Goal: Information Seeking & Learning: Learn about a topic

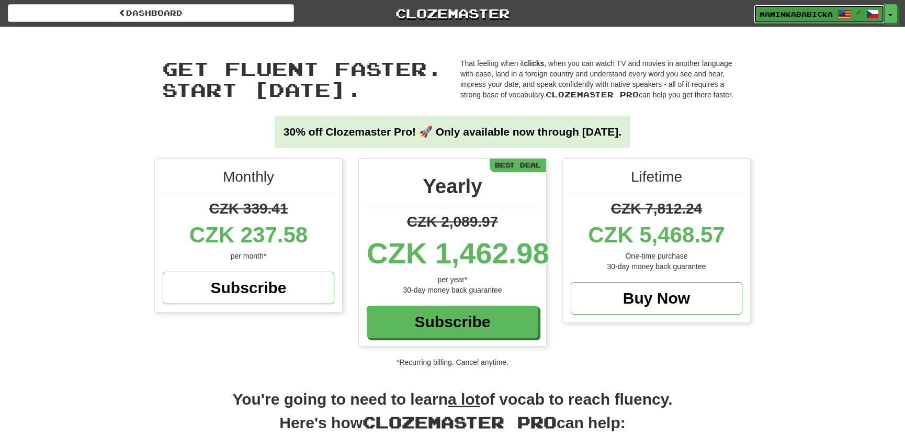
click at [807, 10] on span "maminkababicka" at bounding box center [796, 13] width 73 height 9
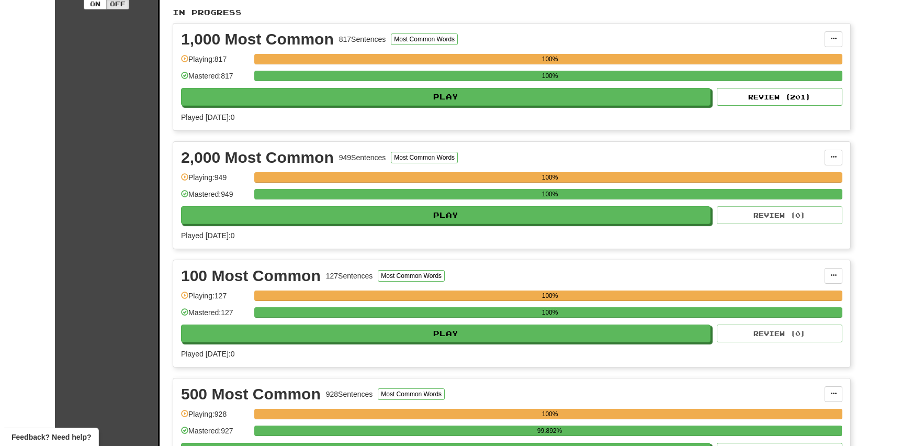
scroll to position [333, 0]
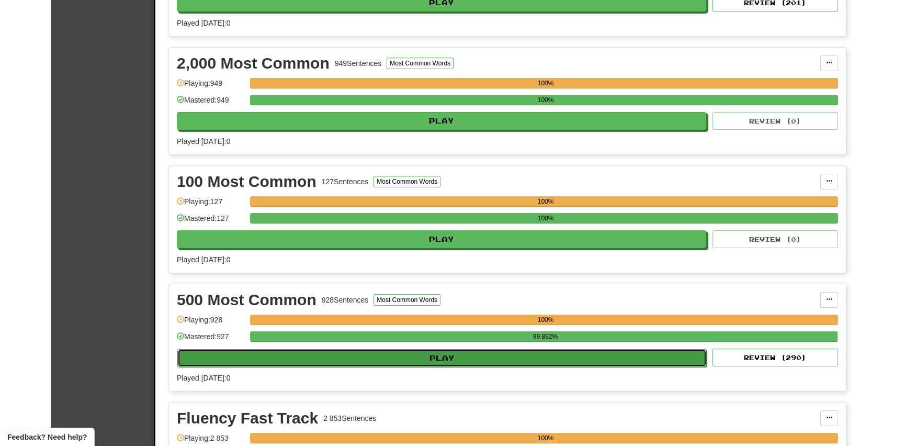
click at [452, 358] on button "Play" at bounding box center [441, 358] width 529 height 18
select select "**"
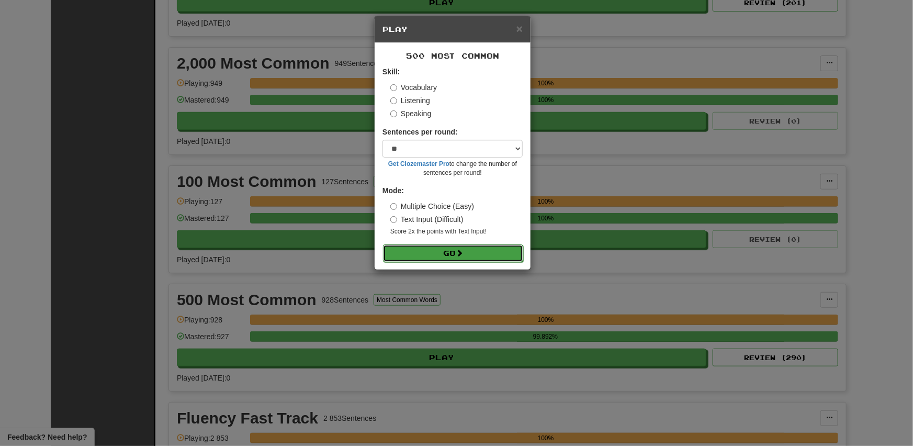
click at [427, 253] on button "Go" at bounding box center [453, 253] width 140 height 18
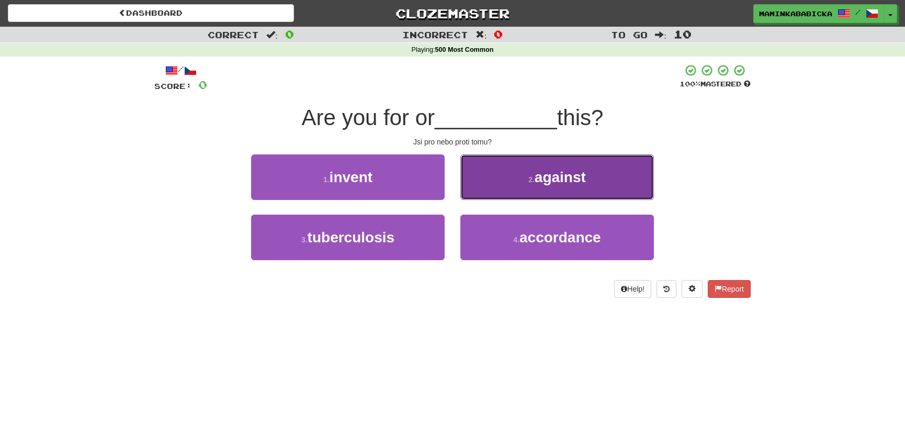
click at [561, 173] on span "against" at bounding box center [560, 177] width 51 height 16
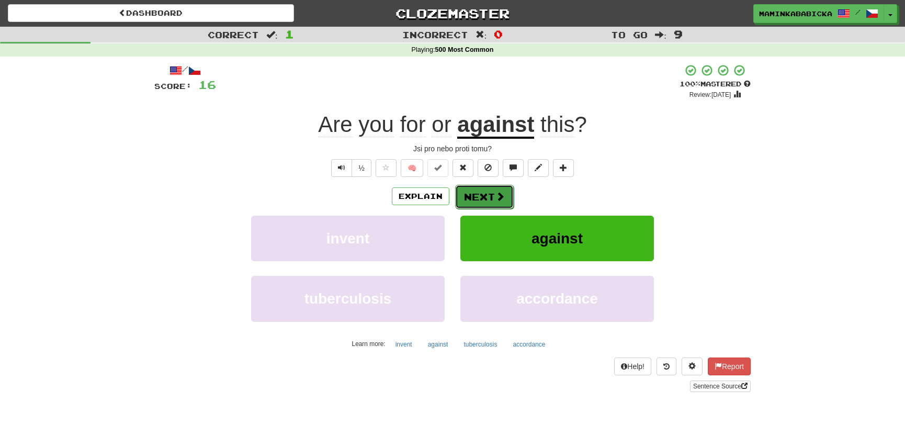
click at [482, 190] on button "Next" at bounding box center [484, 197] width 59 height 24
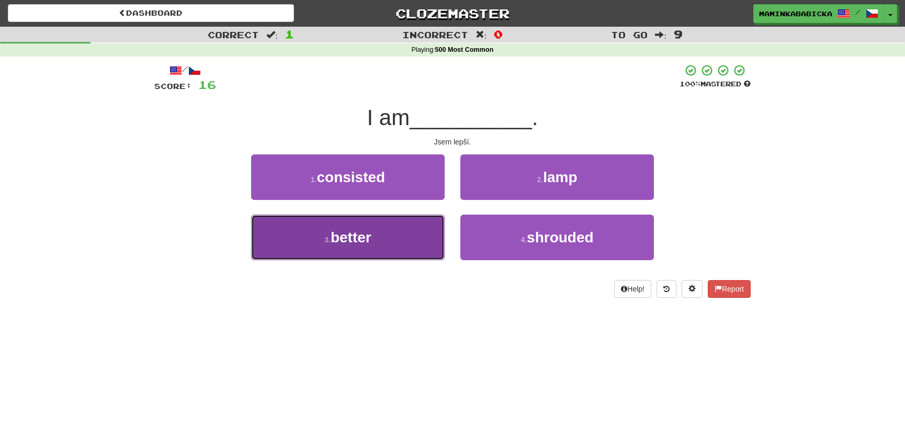
click at [343, 231] on span "better" at bounding box center [351, 237] width 41 height 16
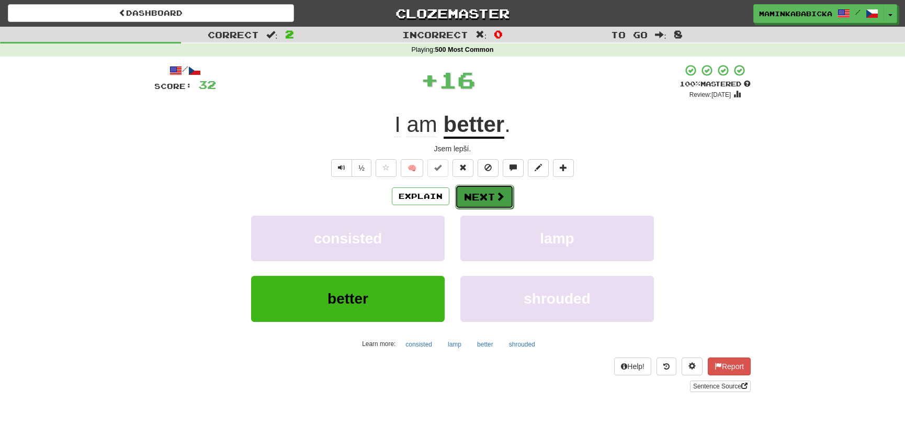
click at [495, 191] on span at bounding box center [499, 195] width 9 height 9
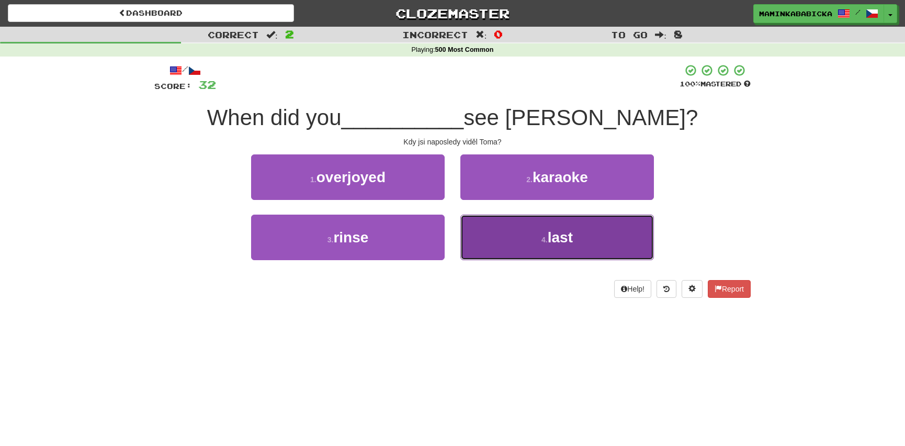
click at [551, 239] on span "last" at bounding box center [560, 237] width 25 height 16
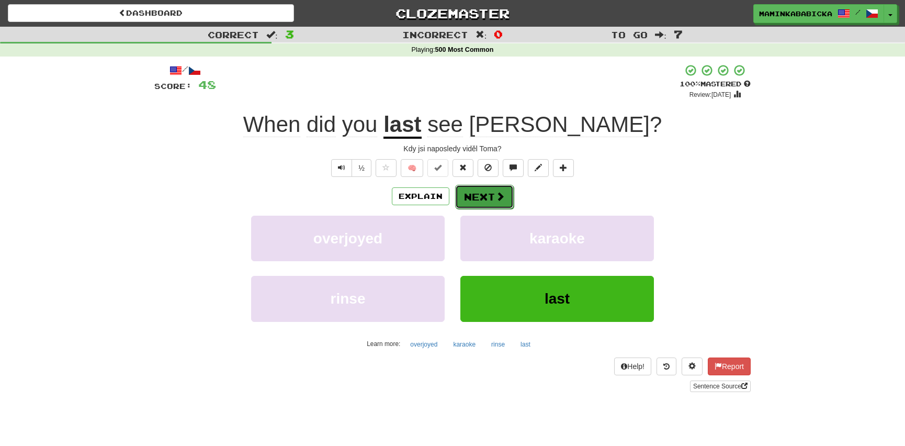
click at [482, 194] on button "Next" at bounding box center [484, 197] width 59 height 24
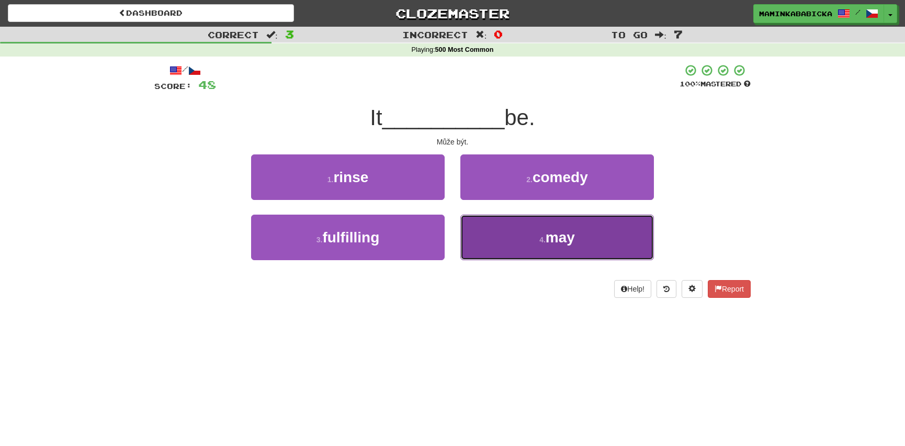
click at [563, 239] on span "may" at bounding box center [560, 237] width 29 height 16
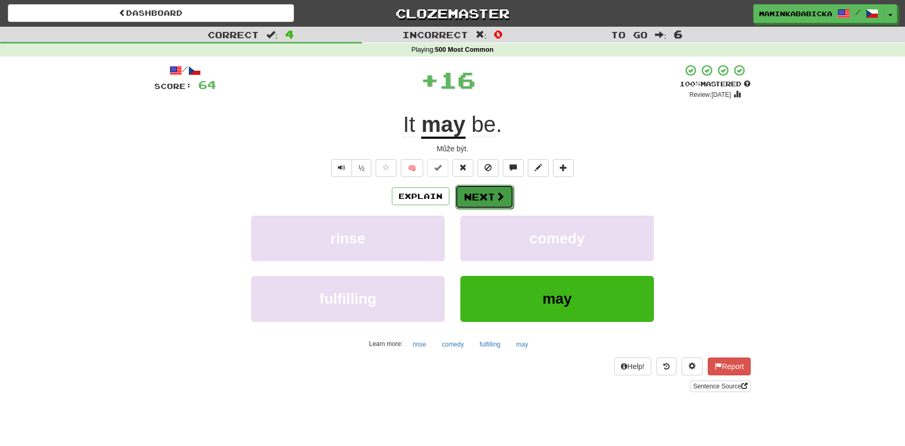
click at [478, 191] on button "Next" at bounding box center [484, 197] width 59 height 24
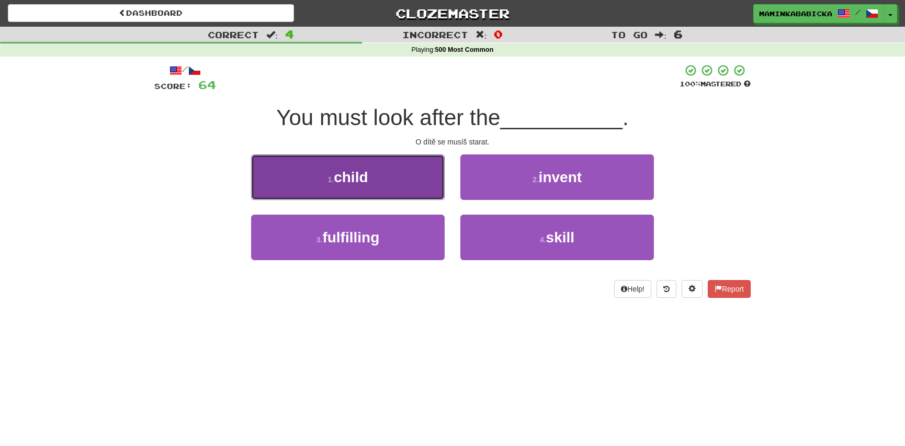
click at [345, 178] on span "child" at bounding box center [351, 177] width 34 height 16
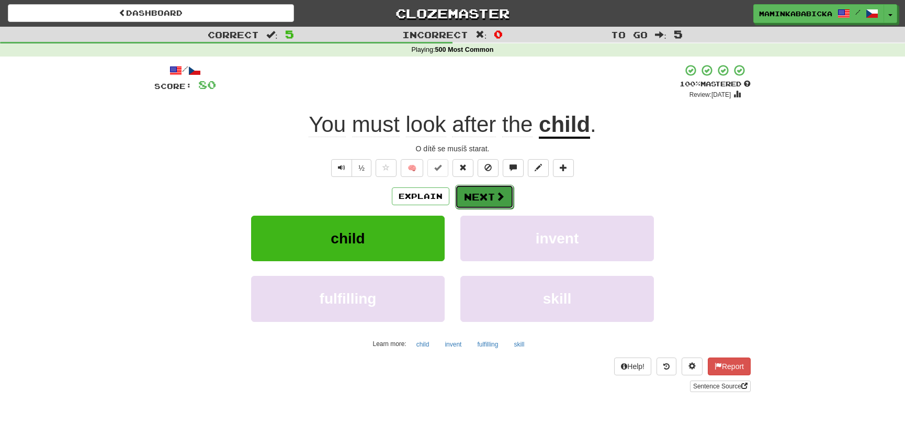
click at [492, 193] on button "Next" at bounding box center [484, 197] width 59 height 24
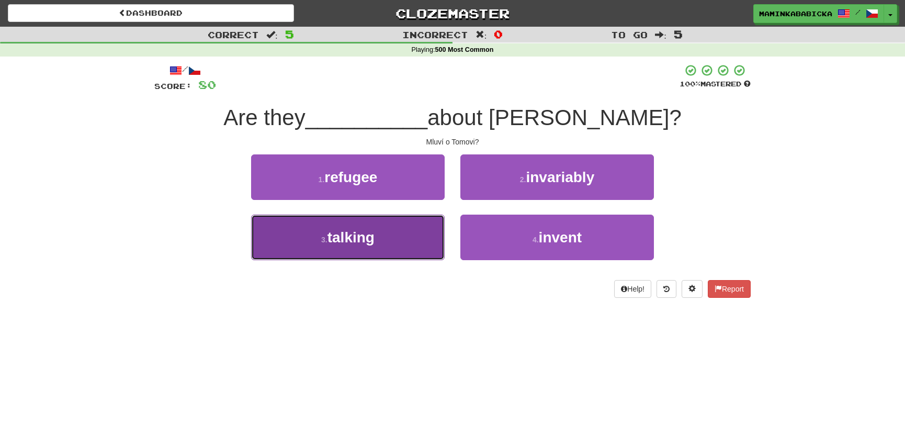
click at [356, 239] on span "talking" at bounding box center [351, 237] width 47 height 16
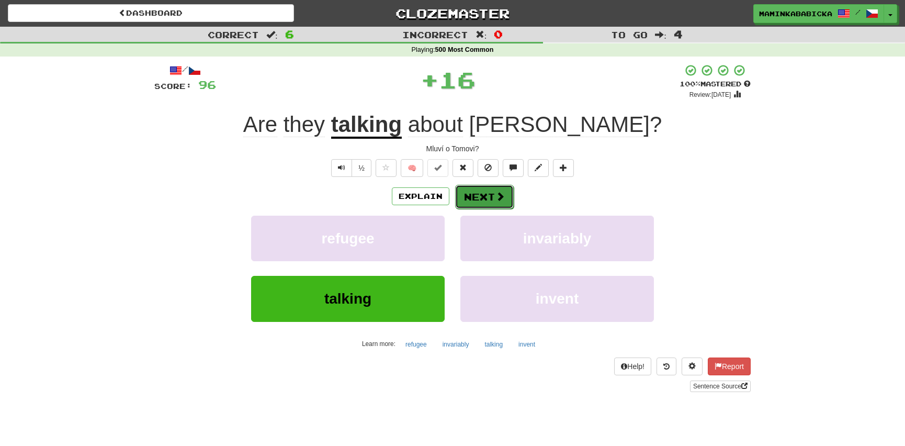
click at [491, 194] on button "Next" at bounding box center [484, 197] width 59 height 24
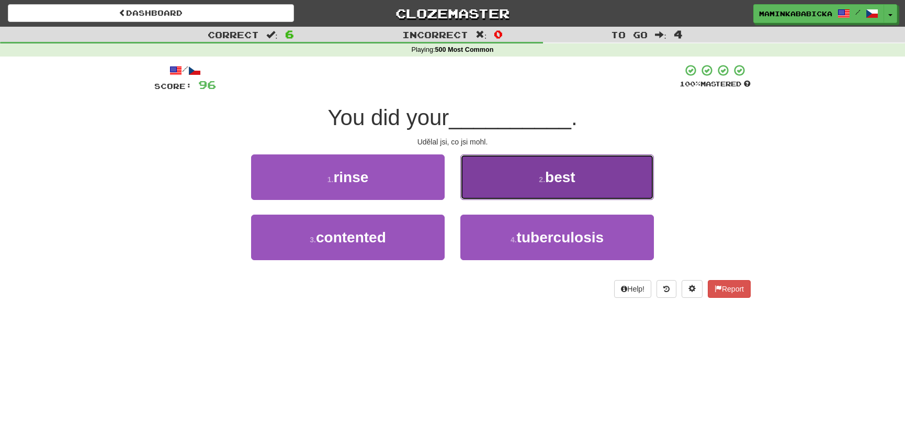
click at [570, 178] on span "best" at bounding box center [560, 177] width 30 height 16
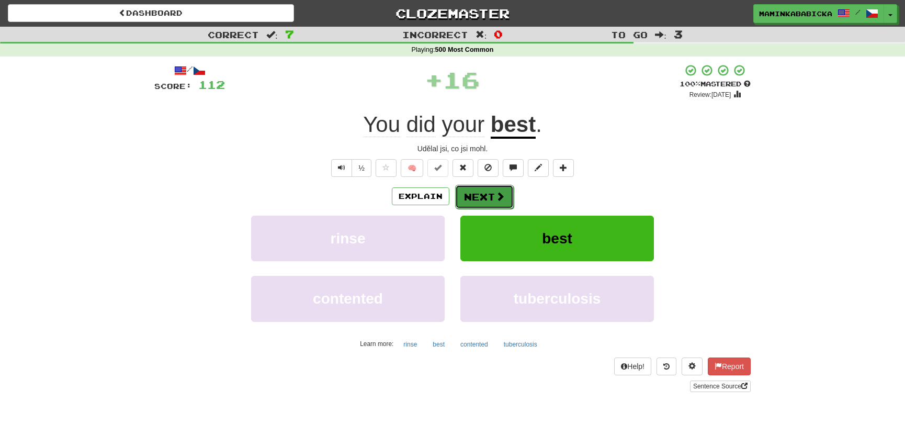
click at [487, 195] on button "Next" at bounding box center [484, 197] width 59 height 24
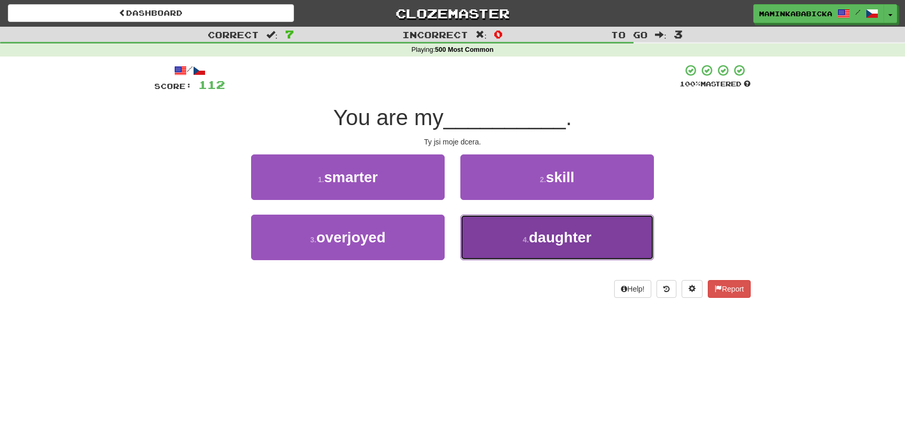
click at [549, 235] on span "daughter" at bounding box center [560, 237] width 63 height 16
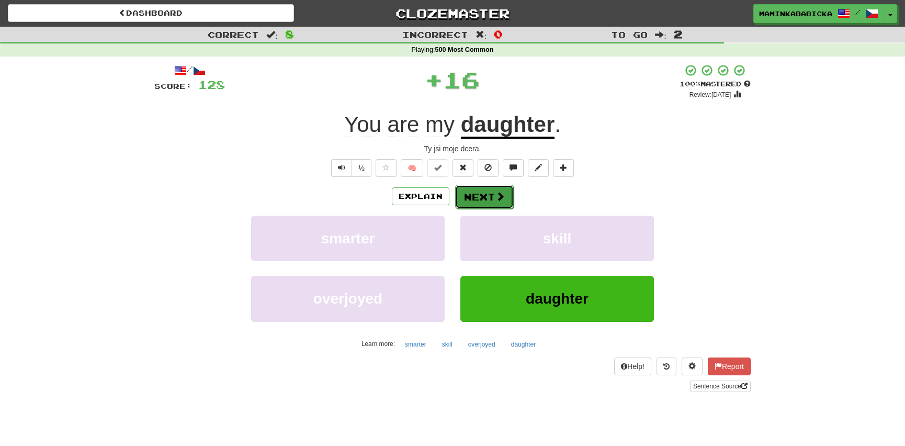
click at [489, 191] on button "Next" at bounding box center [484, 197] width 59 height 24
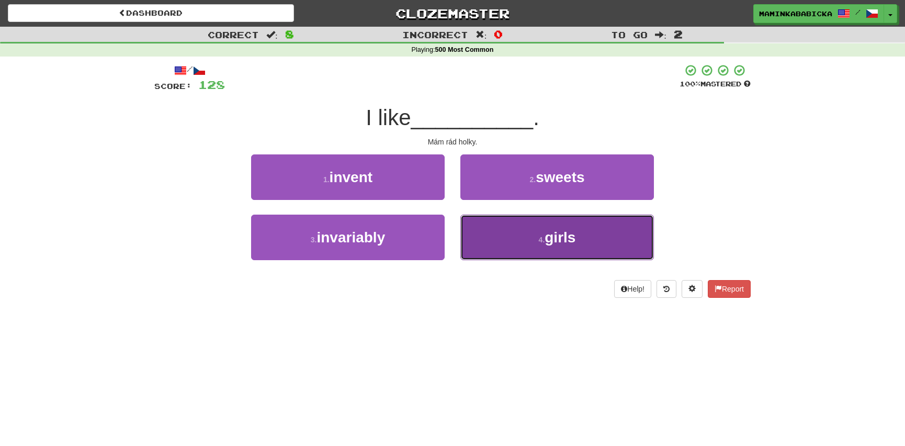
click at [563, 238] on span "girls" at bounding box center [560, 237] width 31 height 16
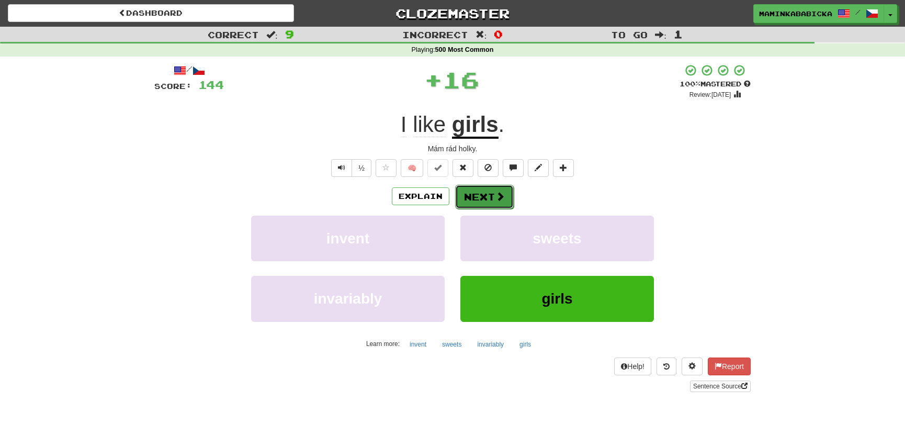
click at [492, 192] on button "Next" at bounding box center [484, 197] width 59 height 24
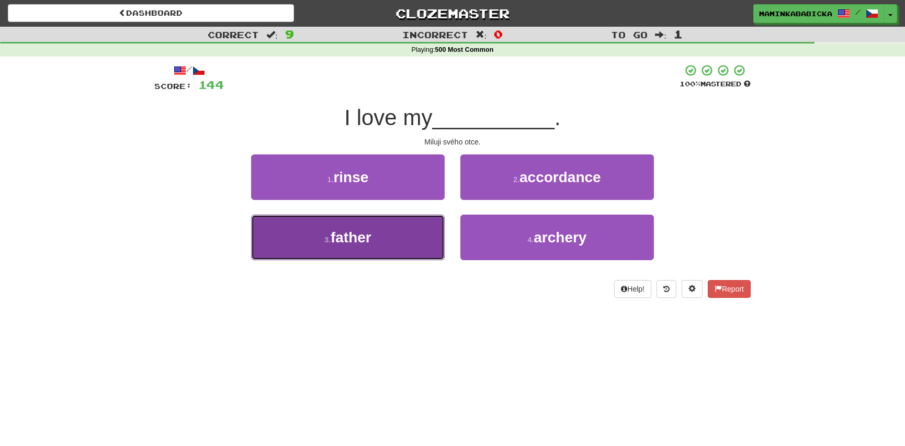
click at [368, 238] on span "father" at bounding box center [351, 237] width 41 height 16
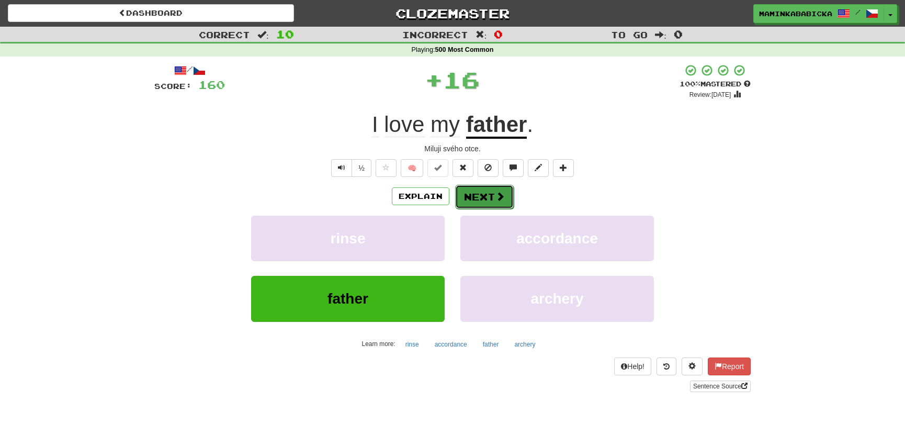
click at [495, 191] on span at bounding box center [499, 195] width 9 height 9
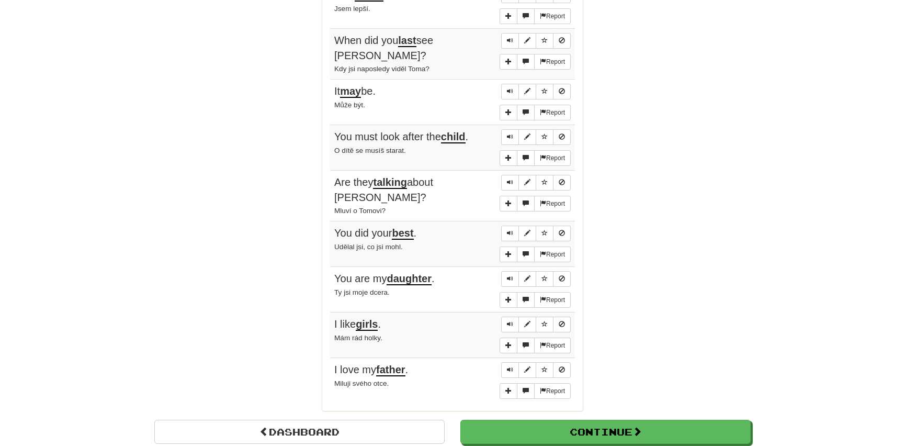
scroll to position [713, 0]
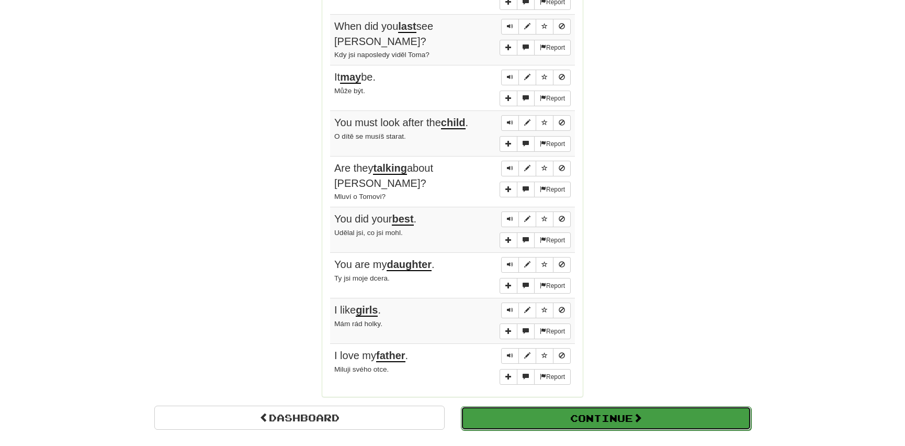
click at [525, 406] on button "Continue" at bounding box center [606, 418] width 290 height 24
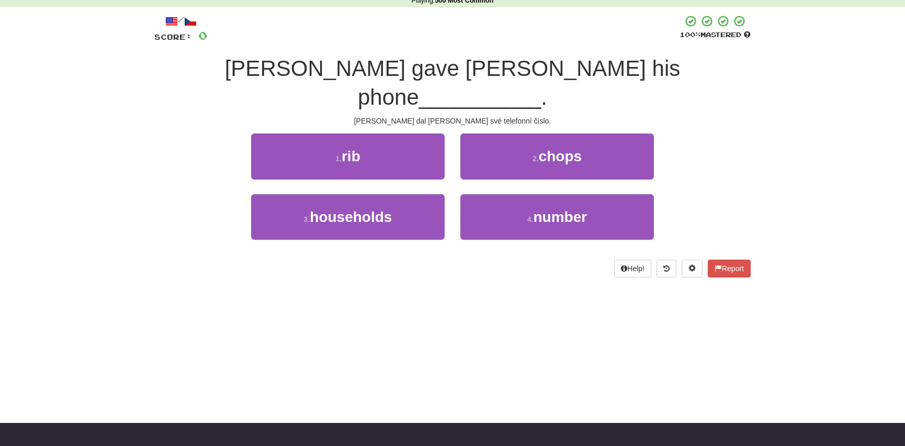
scroll to position [0, 0]
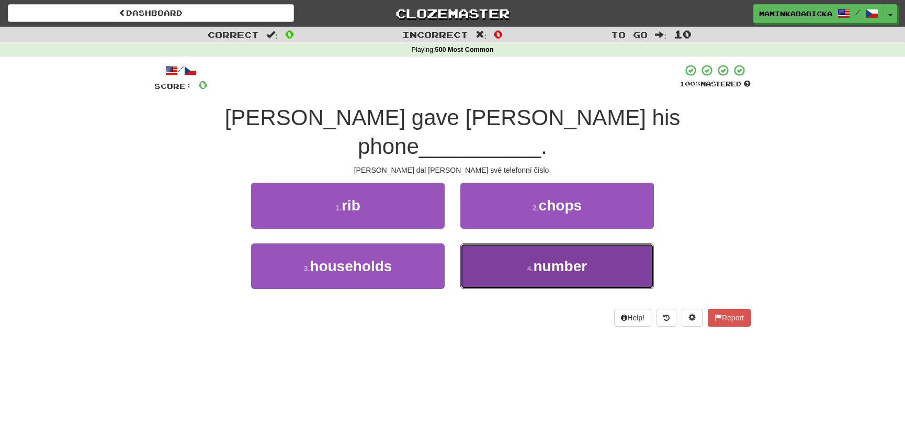
click at [567, 258] on span "number" at bounding box center [561, 266] width 54 height 16
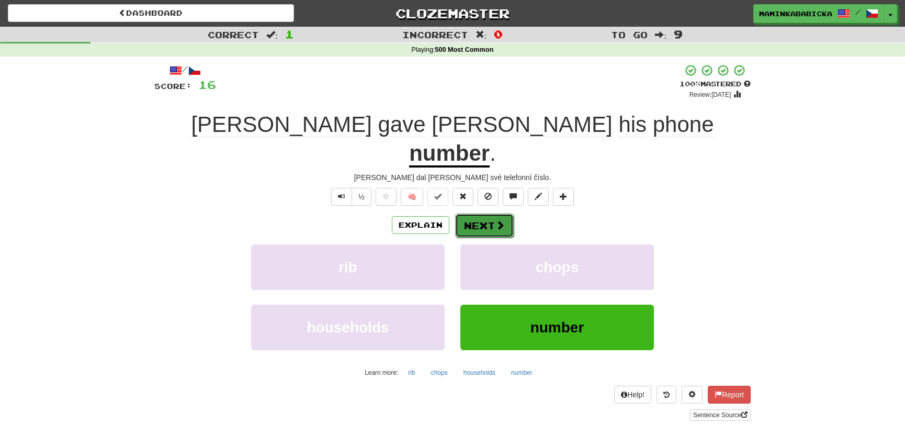
click at [491, 213] on button "Next" at bounding box center [484, 225] width 59 height 24
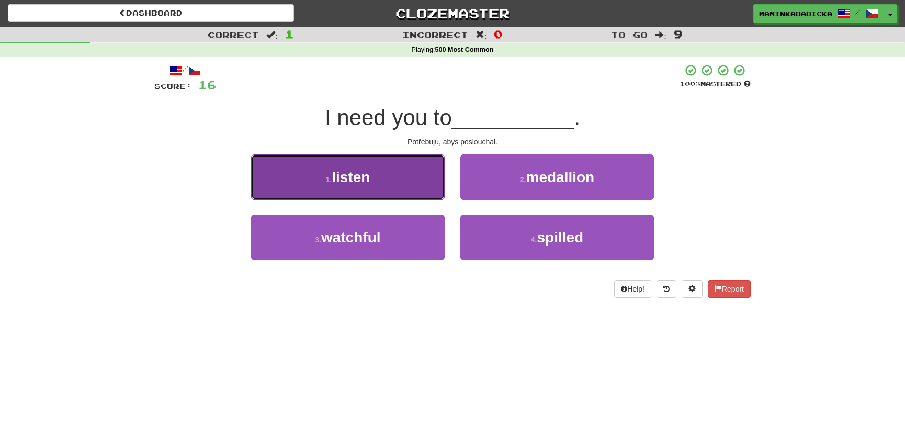
click at [370, 177] on span "listen" at bounding box center [351, 177] width 38 height 16
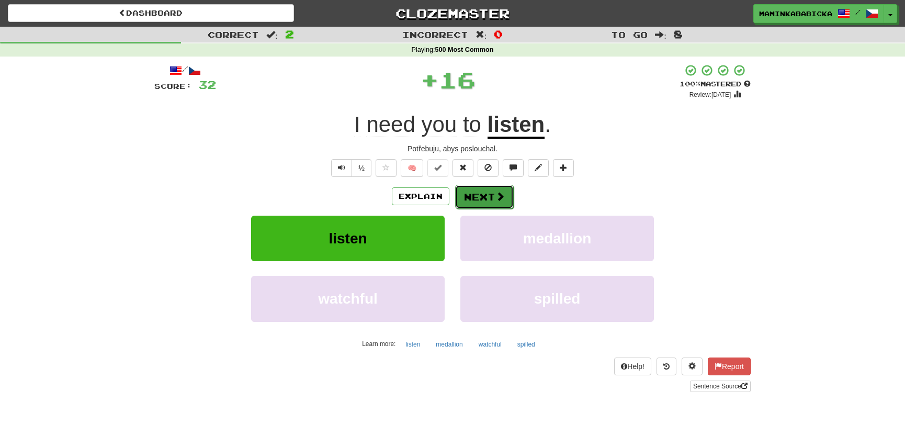
click at [487, 195] on button "Next" at bounding box center [484, 197] width 59 height 24
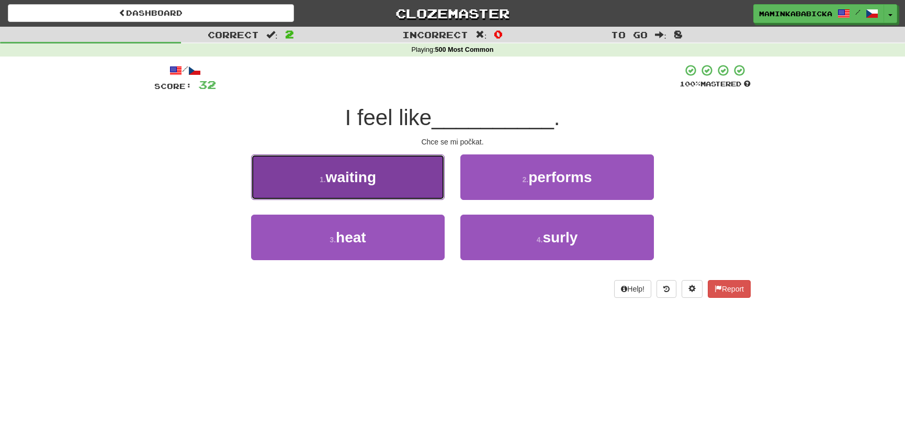
click at [346, 179] on span "waiting" at bounding box center [351, 177] width 50 height 16
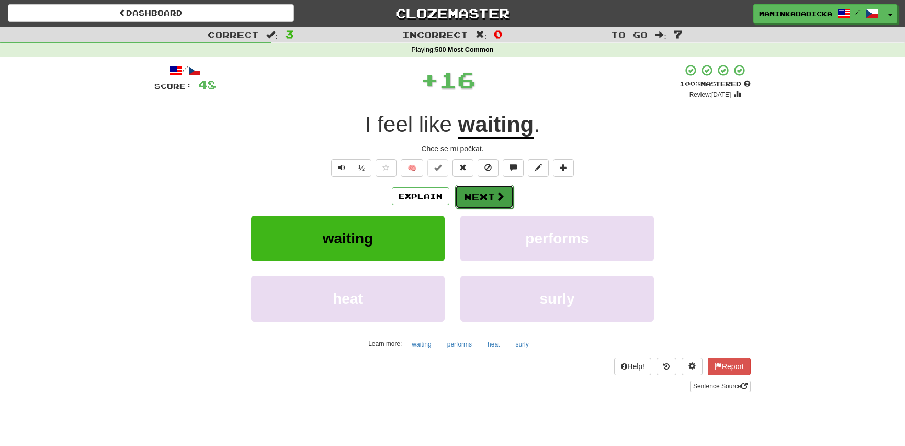
click at [489, 194] on button "Next" at bounding box center [484, 197] width 59 height 24
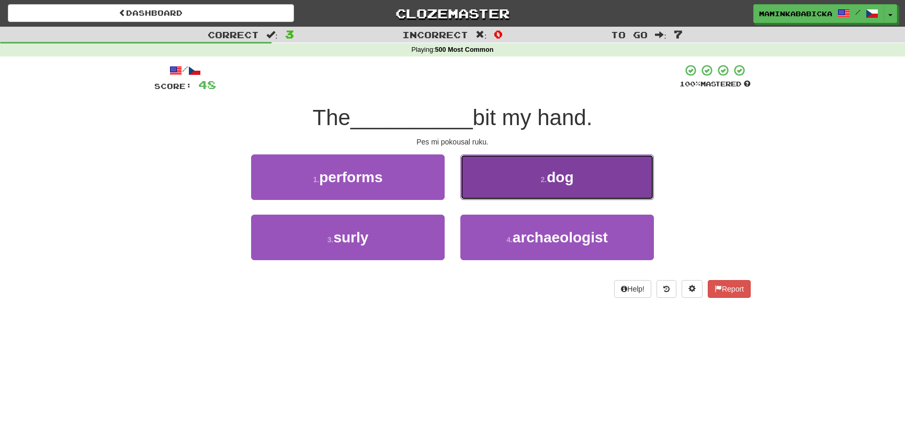
click at [562, 179] on span "dog" at bounding box center [560, 177] width 27 height 16
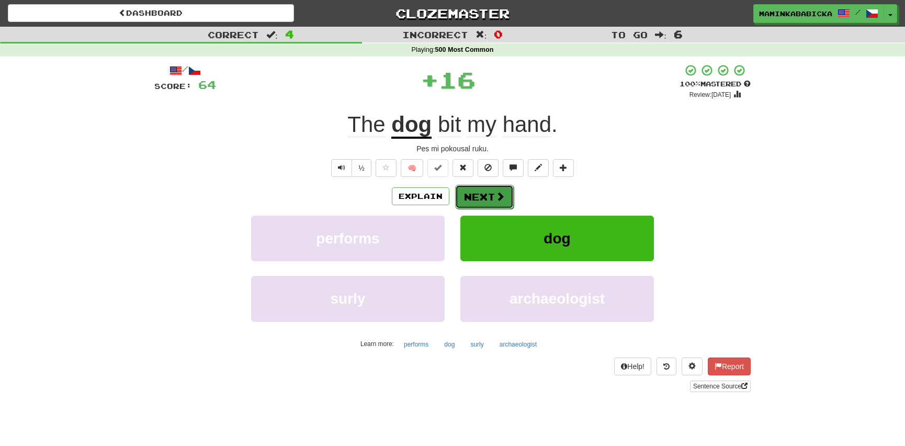
click at [491, 189] on button "Next" at bounding box center [484, 197] width 59 height 24
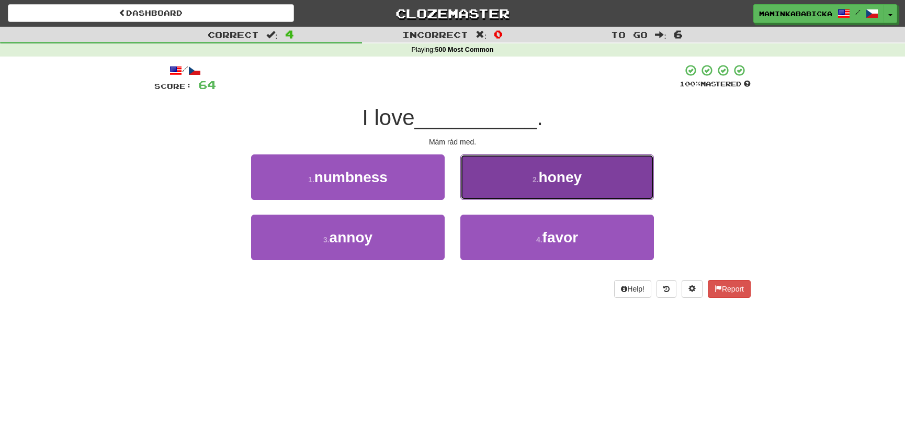
click at [560, 177] on span "honey" at bounding box center [560, 177] width 43 height 16
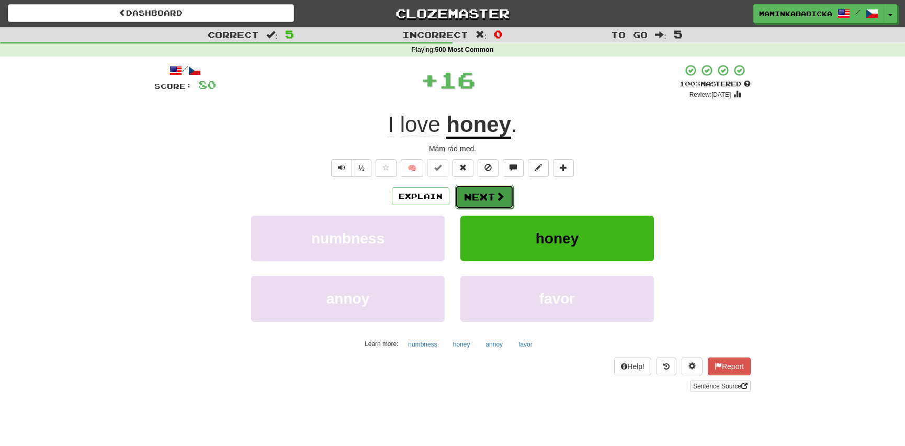
click at [501, 191] on span at bounding box center [499, 195] width 9 height 9
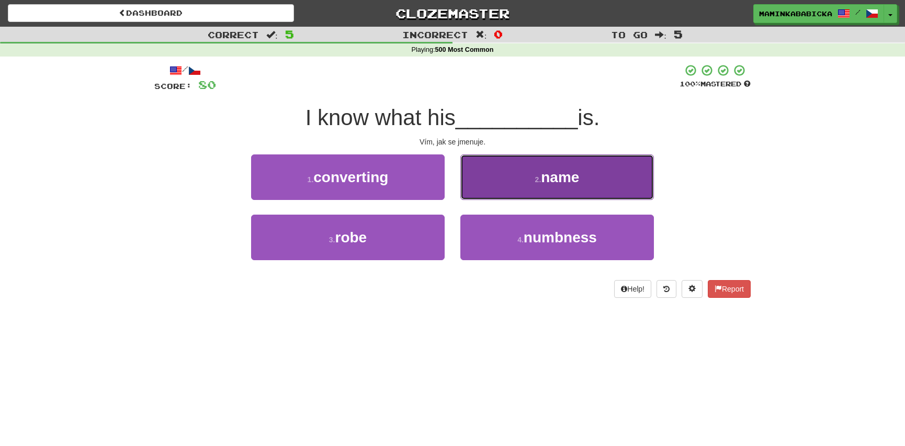
click at [565, 178] on span "name" at bounding box center [560, 177] width 38 height 16
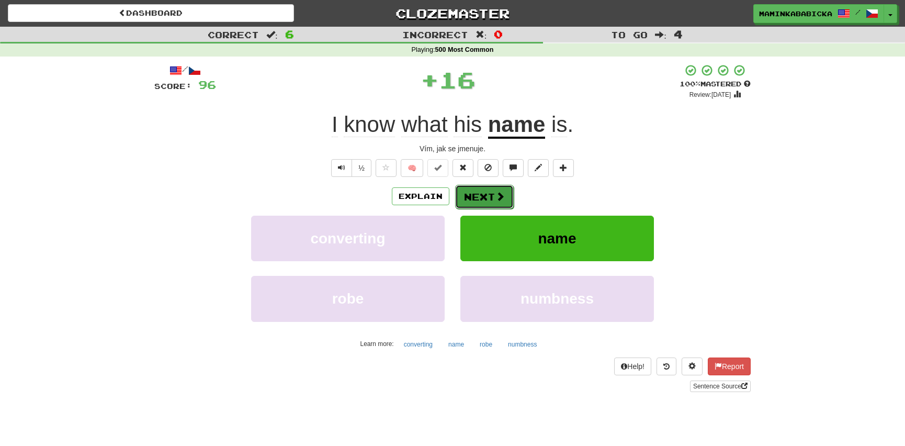
click at [492, 190] on button "Next" at bounding box center [484, 197] width 59 height 24
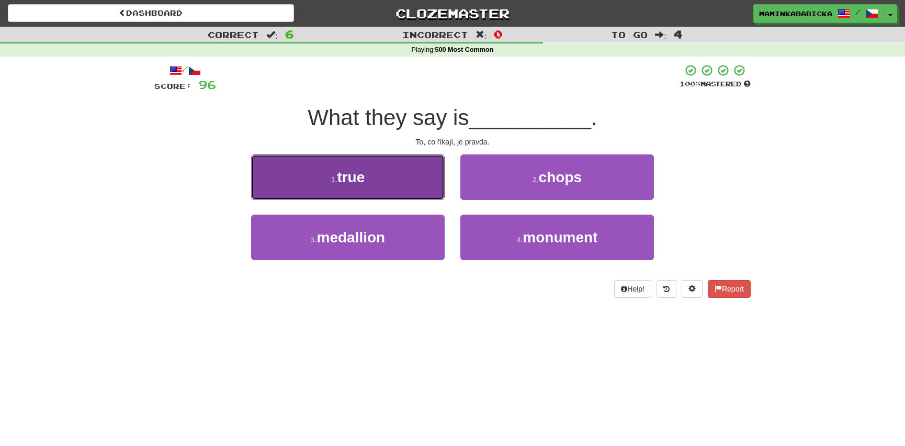
click at [376, 174] on button "1 . true" at bounding box center [348, 177] width 194 height 46
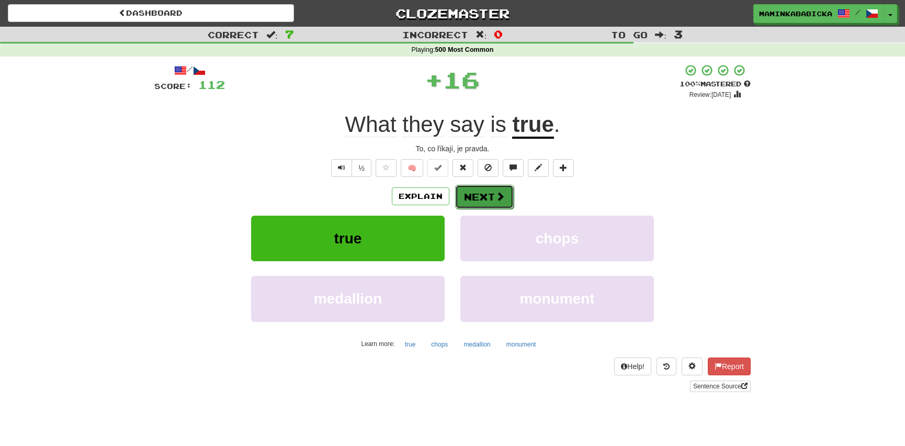
click at [486, 188] on button "Next" at bounding box center [484, 197] width 59 height 24
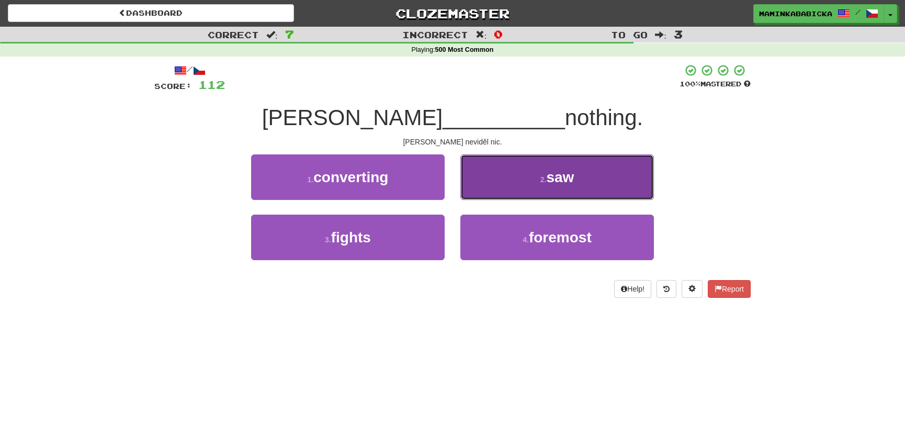
click at [558, 175] on span "saw" at bounding box center [560, 177] width 28 height 16
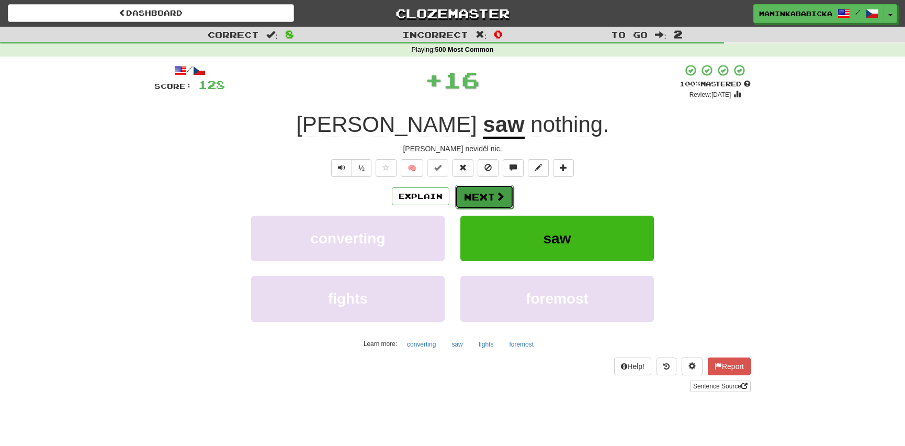
click at [496, 191] on span at bounding box center [499, 195] width 9 height 9
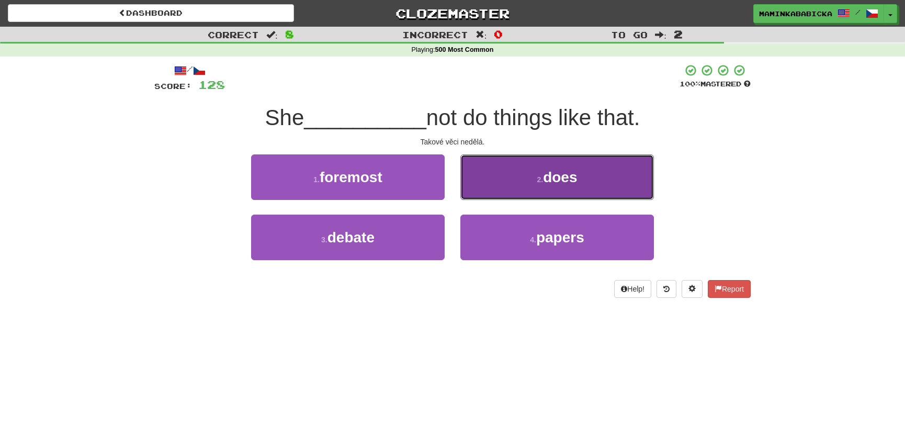
click at [554, 175] on span "does" at bounding box center [560, 177] width 34 height 16
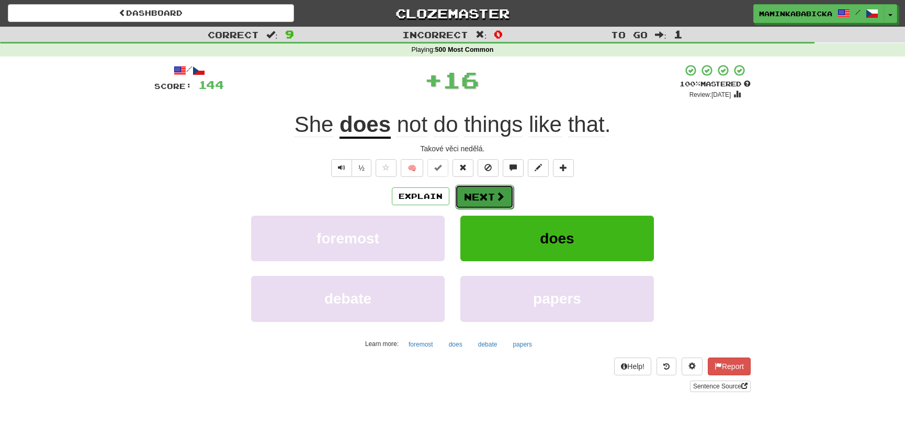
click at [491, 194] on button "Next" at bounding box center [484, 197] width 59 height 24
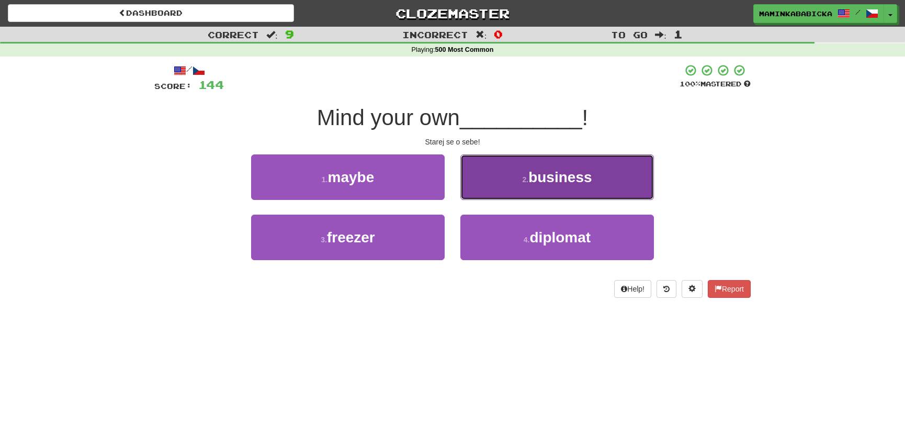
click at [563, 175] on span "business" at bounding box center [559, 177] width 63 height 16
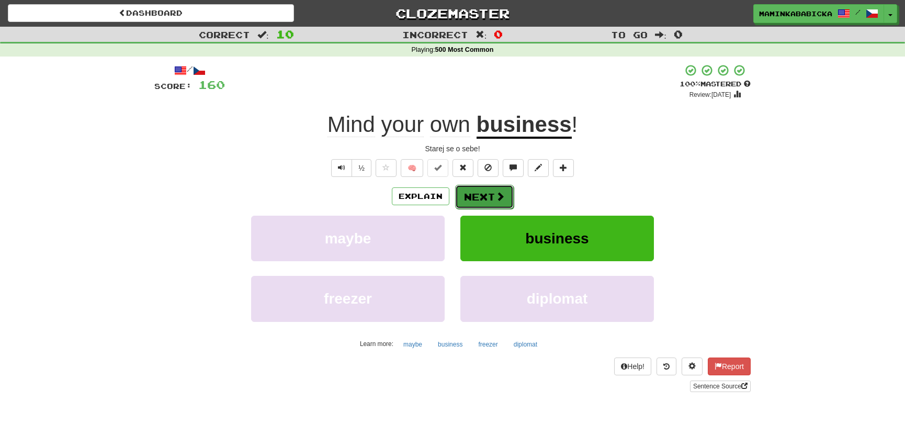
click at [483, 195] on button "Next" at bounding box center [484, 197] width 59 height 24
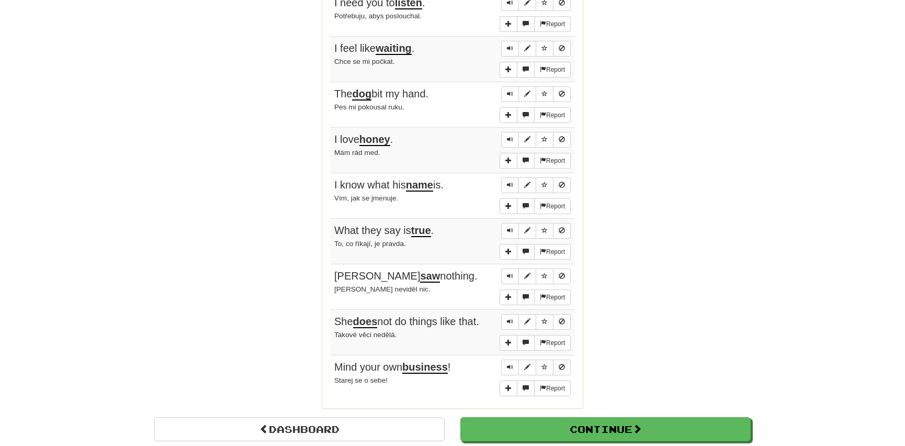
scroll to position [713, 0]
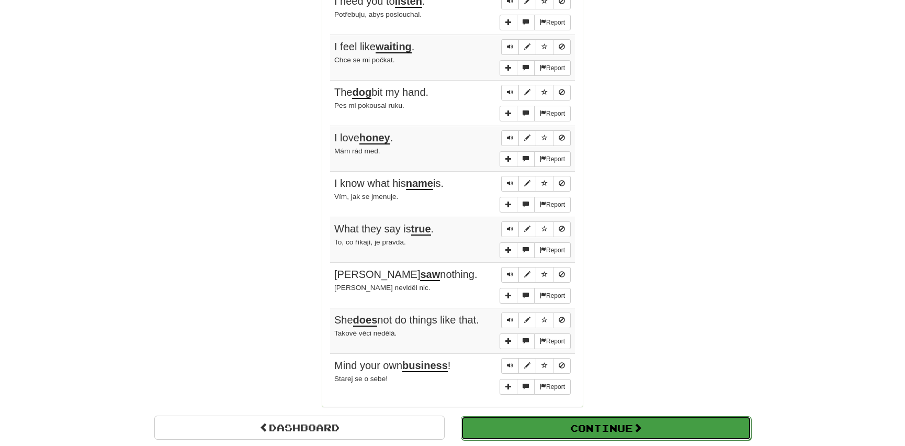
click at [497, 416] on button "Continue" at bounding box center [606, 428] width 290 height 24
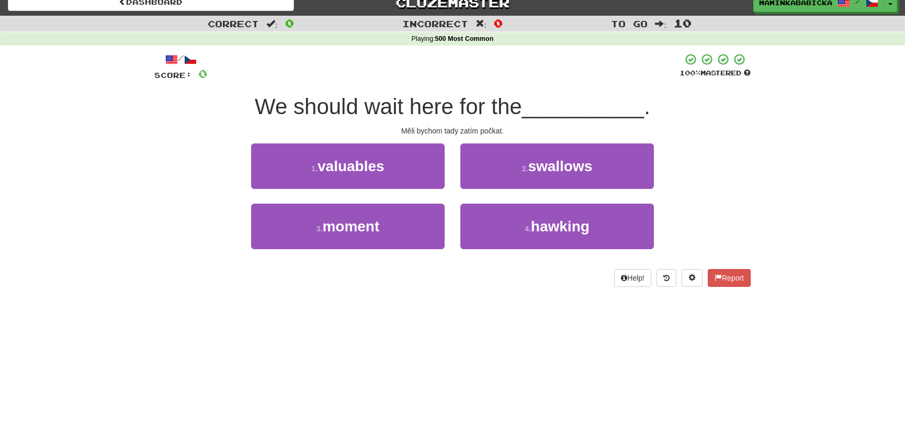
scroll to position [0, 0]
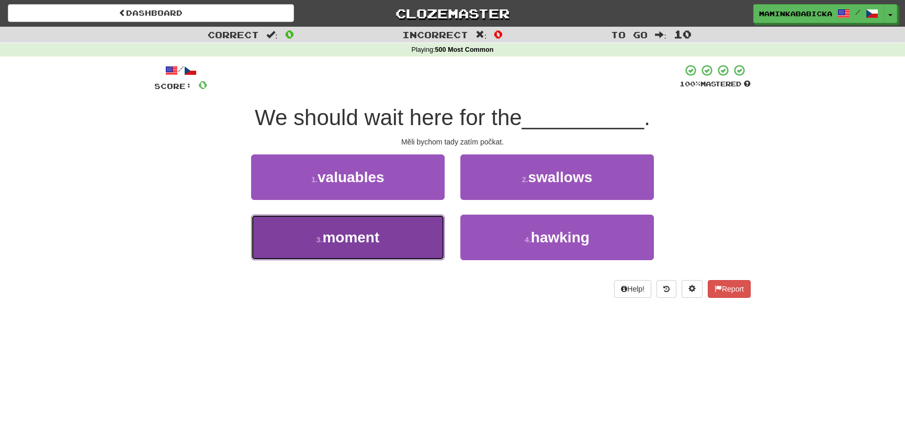
click at [353, 235] on span "moment" at bounding box center [350, 237] width 57 height 16
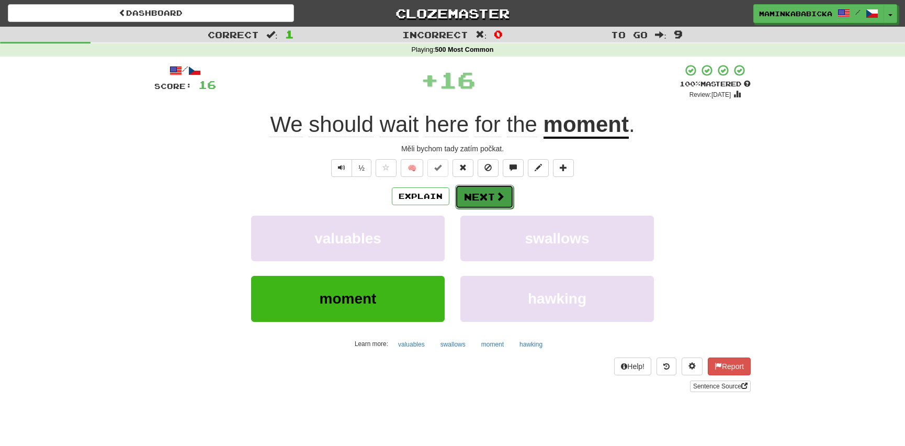
click at [486, 192] on button "Next" at bounding box center [484, 197] width 59 height 24
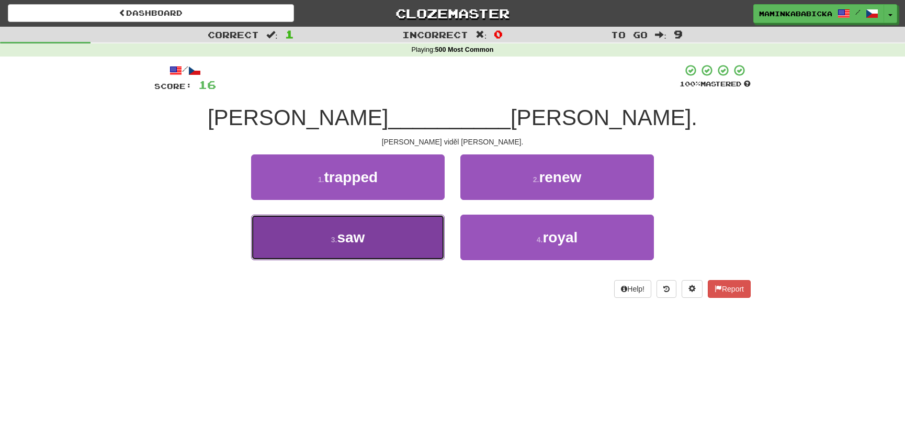
click at [359, 236] on span "saw" at bounding box center [351, 237] width 28 height 16
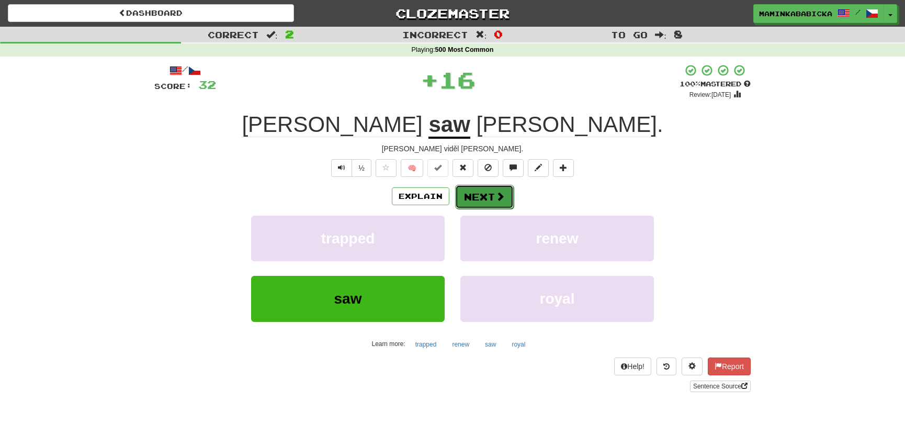
click at [489, 189] on button "Next" at bounding box center [484, 197] width 59 height 24
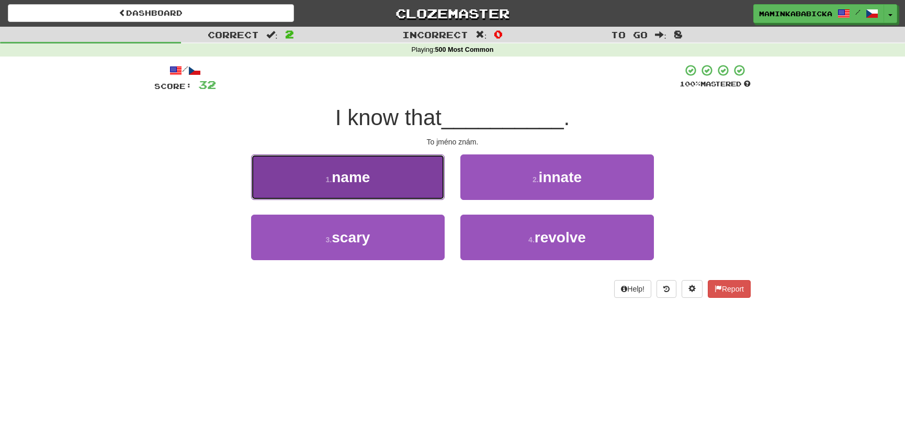
click at [361, 173] on span "name" at bounding box center [351, 177] width 38 height 16
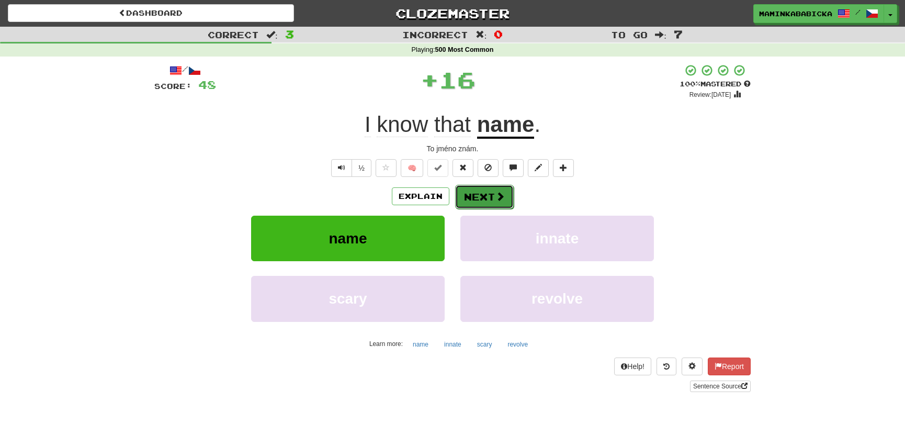
click at [486, 194] on button "Next" at bounding box center [484, 197] width 59 height 24
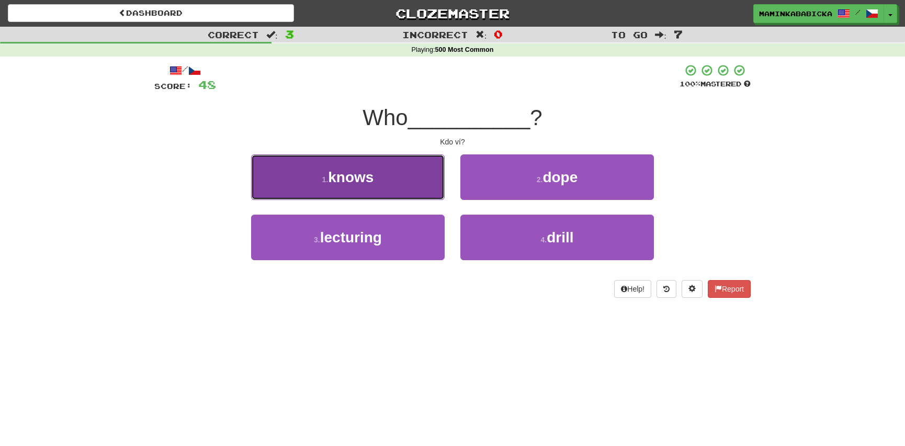
click at [364, 179] on span "knows" at bounding box center [351, 177] width 46 height 16
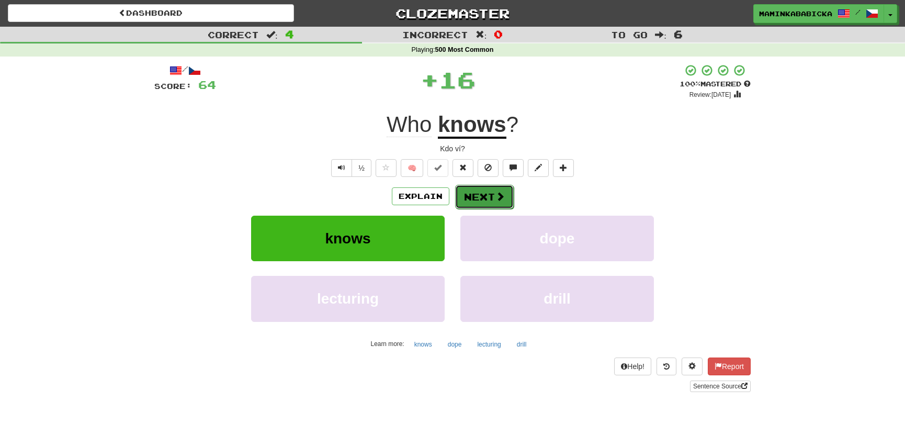
click at [491, 191] on button "Next" at bounding box center [484, 197] width 59 height 24
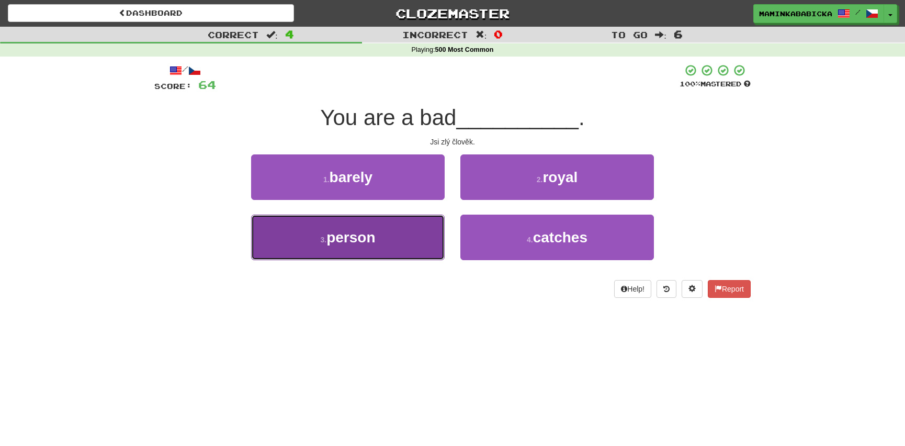
click at [353, 235] on span "person" at bounding box center [350, 237] width 49 height 16
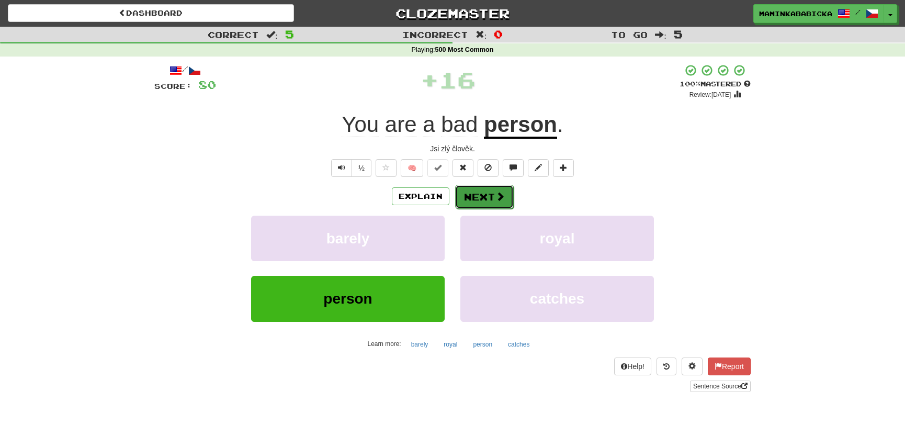
click at [493, 195] on button "Next" at bounding box center [484, 197] width 59 height 24
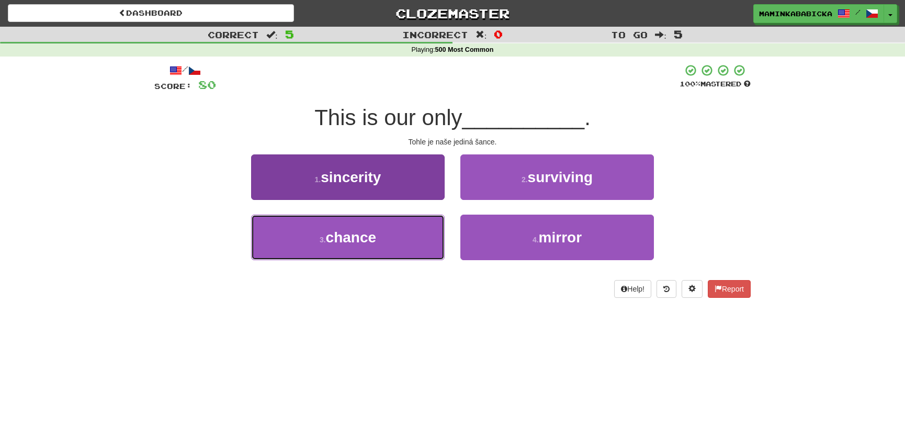
drag, startPoint x: 366, startPoint y: 237, endPoint x: 373, endPoint y: 230, distance: 10.0
click at [366, 236] on span "chance" at bounding box center [351, 237] width 51 height 16
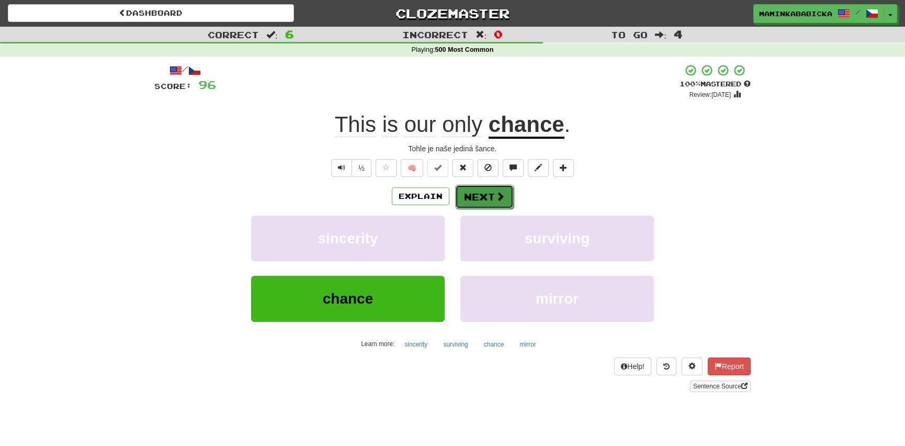
click at [489, 190] on button "Next" at bounding box center [484, 197] width 59 height 24
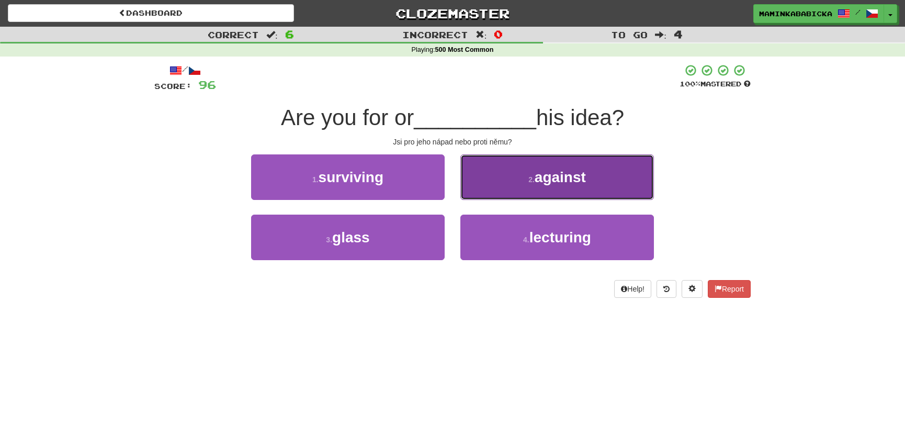
click at [563, 177] on span "against" at bounding box center [560, 177] width 51 height 16
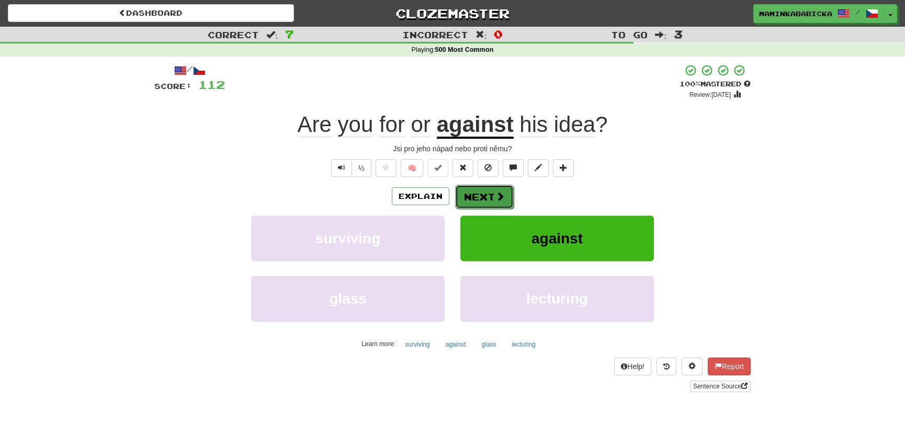
click at [483, 191] on button "Next" at bounding box center [484, 197] width 59 height 24
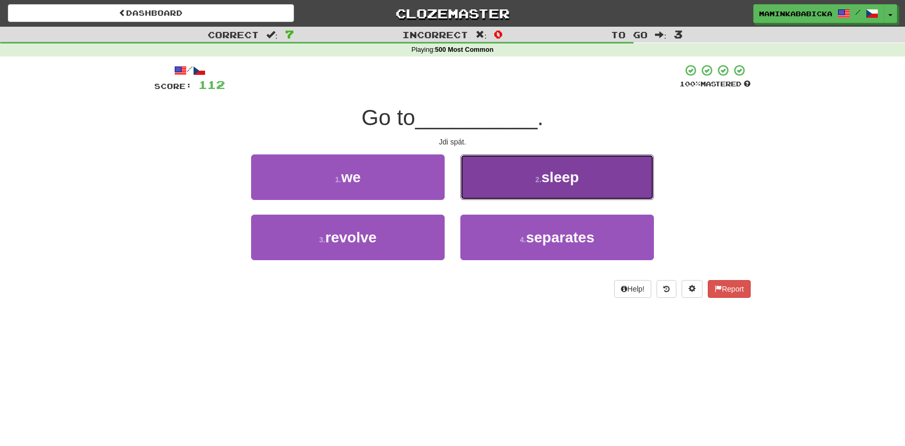
click at [556, 180] on span "sleep" at bounding box center [560, 177] width 38 height 16
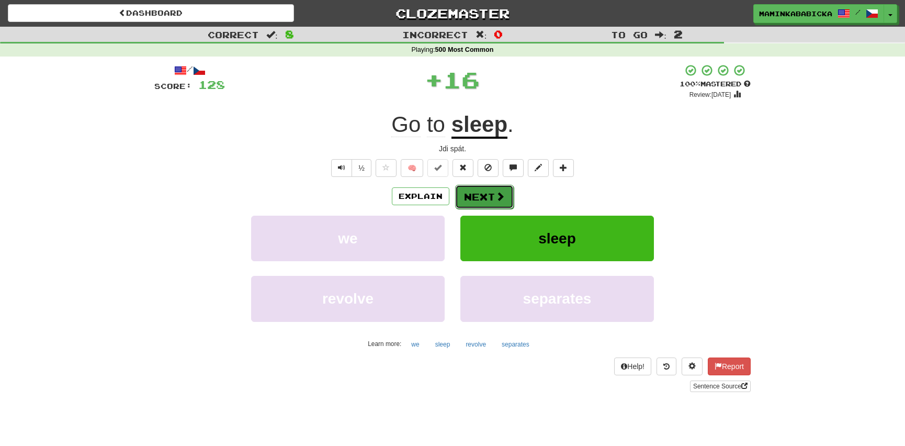
click at [498, 194] on span at bounding box center [499, 195] width 9 height 9
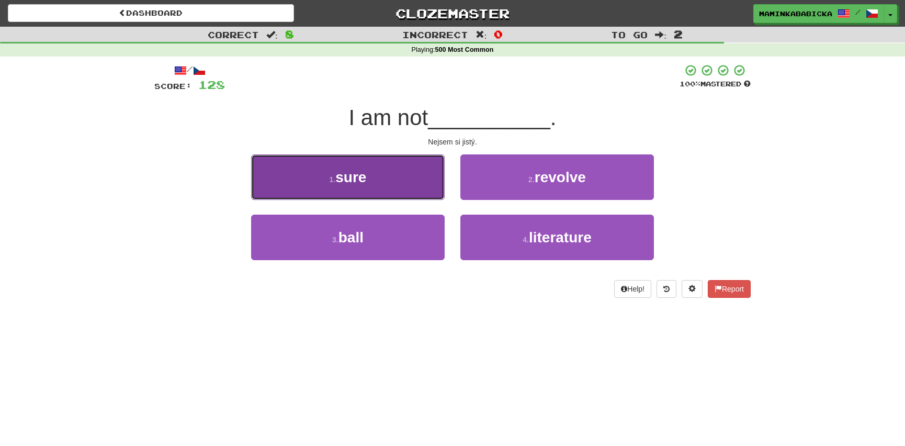
click at [374, 177] on button "1 . sure" at bounding box center [348, 177] width 194 height 46
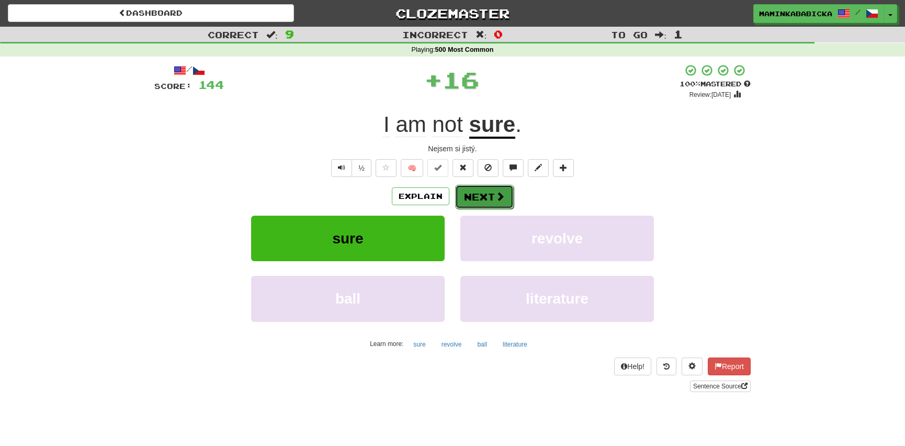
click at [492, 188] on button "Next" at bounding box center [484, 197] width 59 height 24
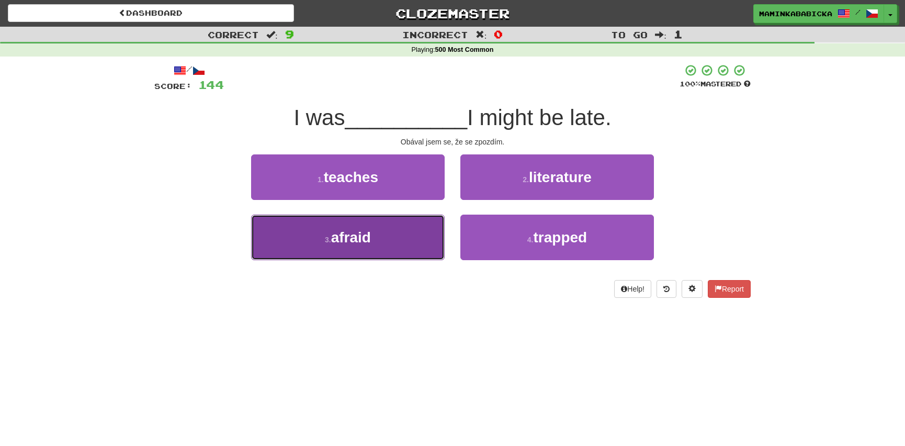
click at [388, 234] on button "3 . afraid" at bounding box center [348, 237] width 194 height 46
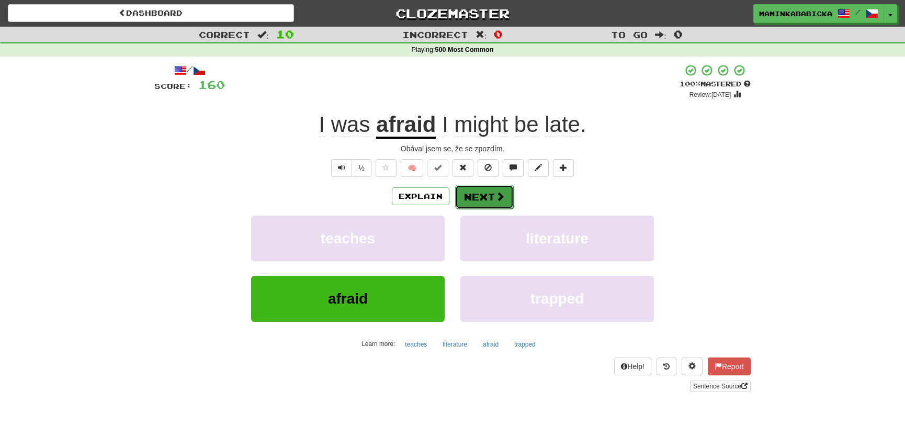
click at [480, 193] on button "Next" at bounding box center [484, 197] width 59 height 24
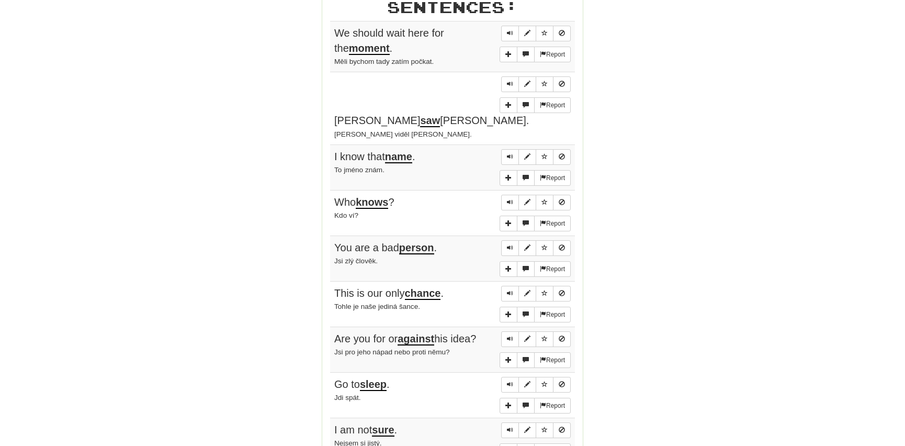
scroll to position [618, 0]
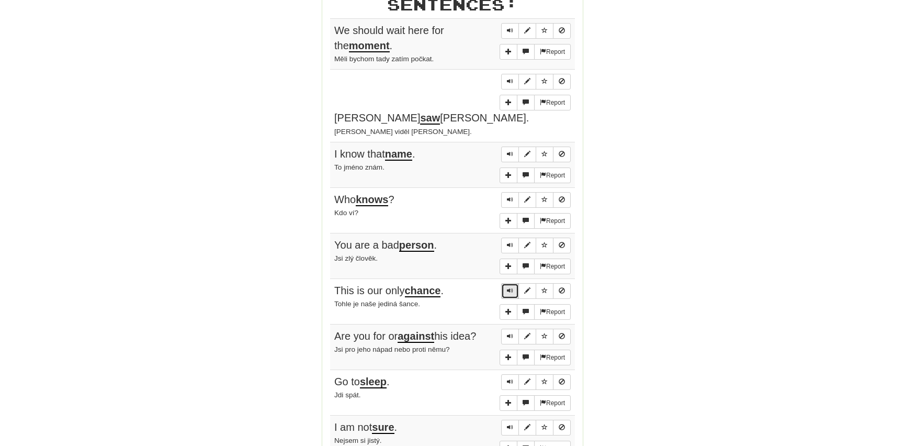
click at [512, 287] on span "Sentence controls" at bounding box center [510, 290] width 6 height 6
click at [508, 329] on button "Sentence controls" at bounding box center [510, 337] width 18 height 16
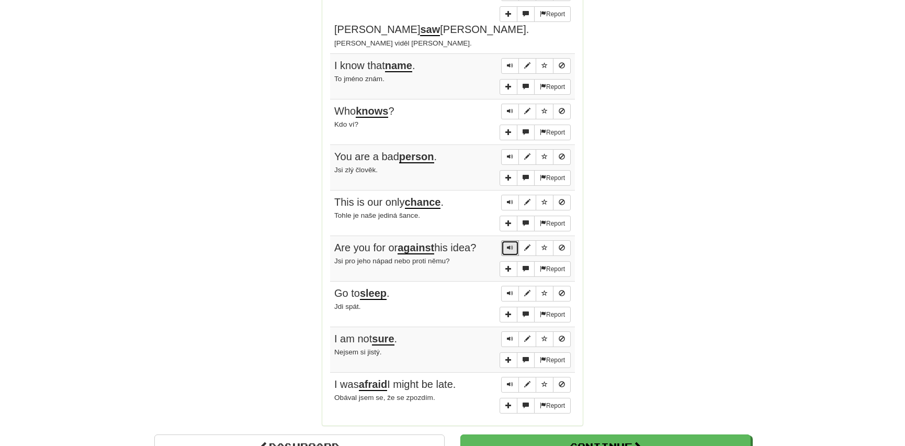
scroll to position [713, 0]
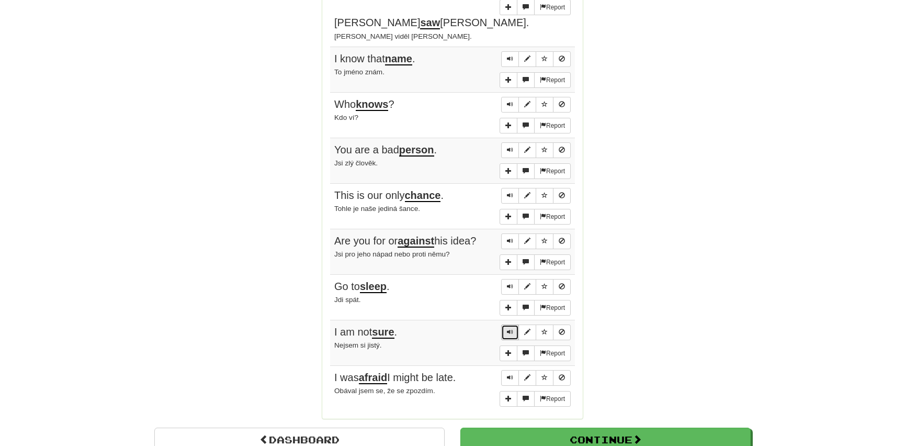
click at [509, 329] on span "Sentence controls" at bounding box center [510, 332] width 6 height 6
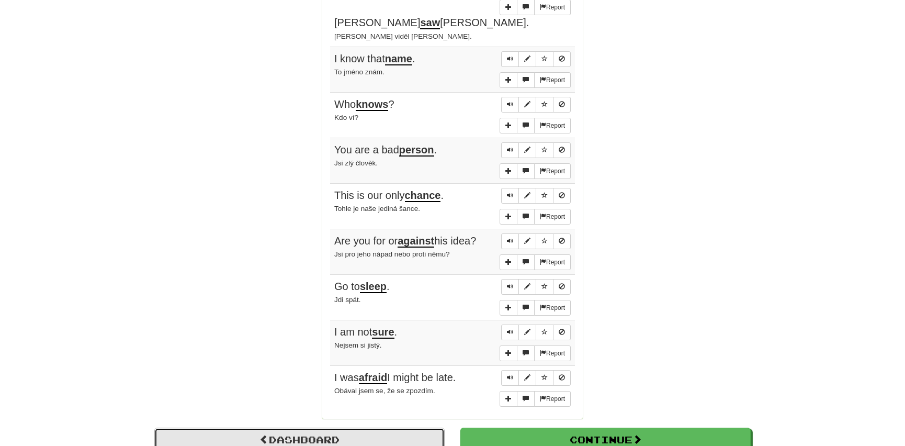
click at [318, 427] on link "Dashboard" at bounding box center [299, 439] width 290 height 24
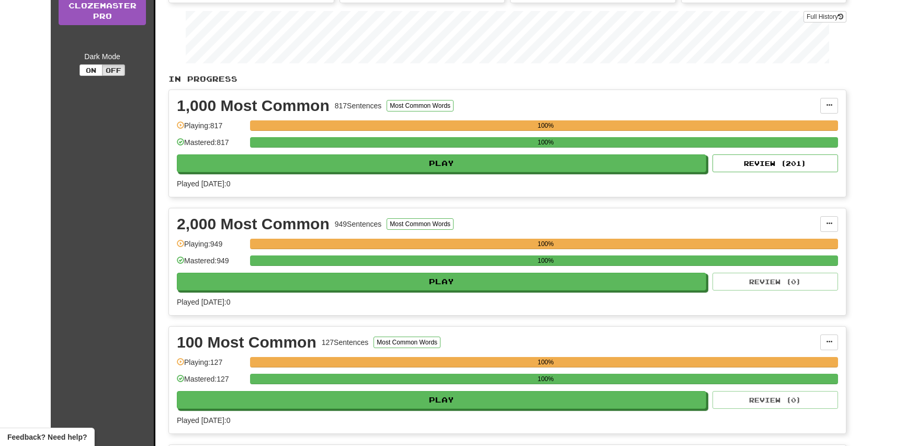
scroll to position [142, 0]
